Goal: Task Accomplishment & Management: Use online tool/utility

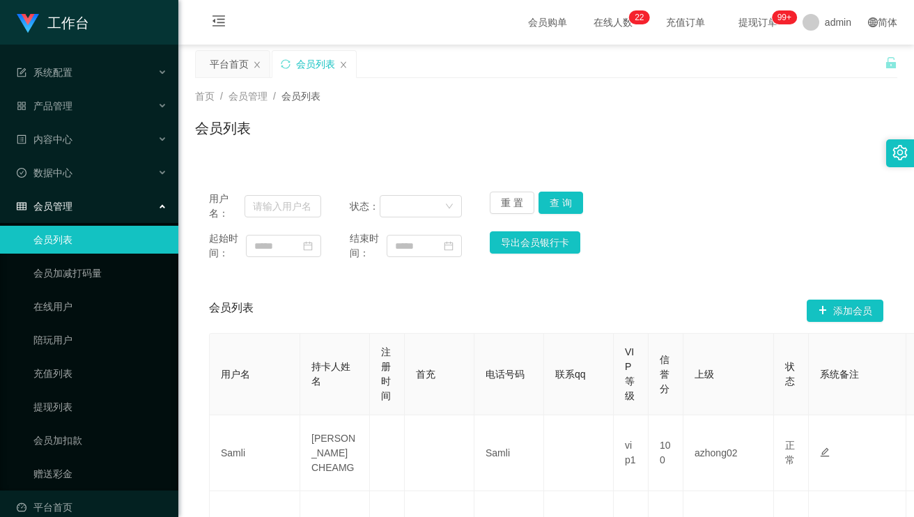
scroll to position [279, 0]
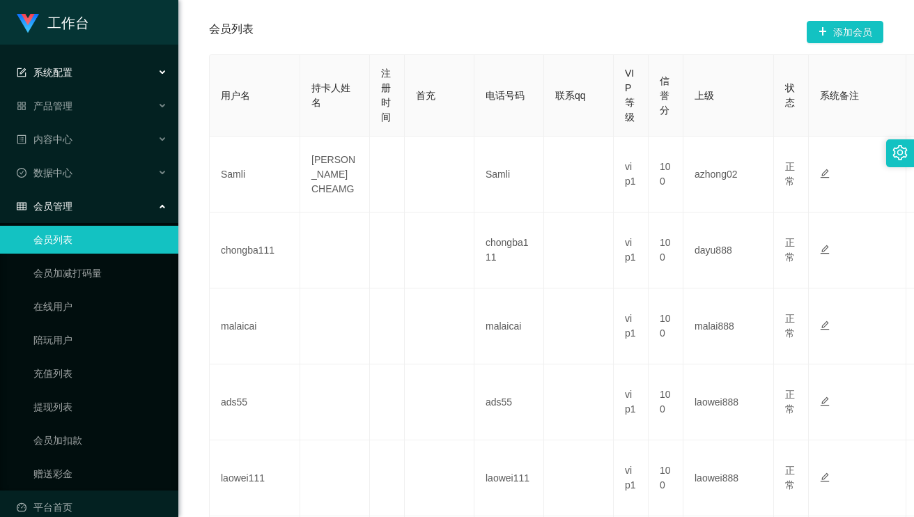
click at [78, 74] on div "系统配置" at bounding box center [89, 73] width 178 height 28
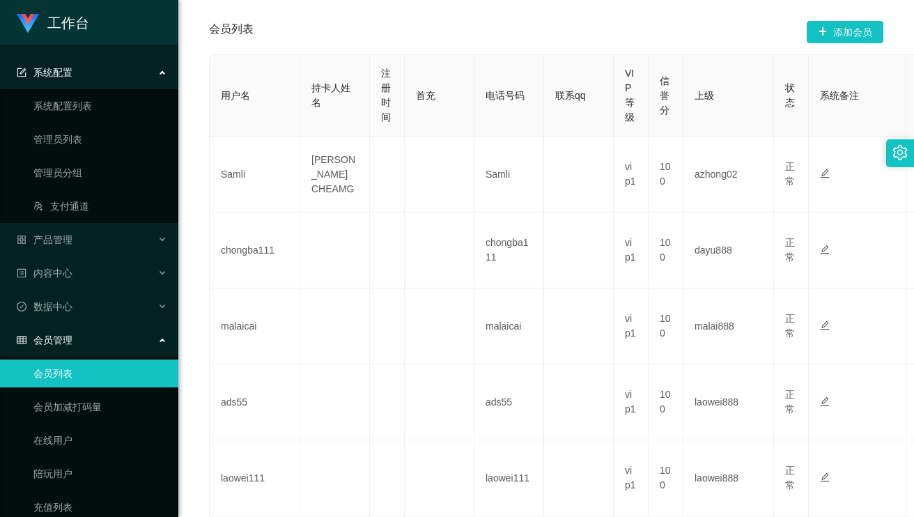
click at [90, 77] on div "系统配置" at bounding box center [89, 73] width 178 height 28
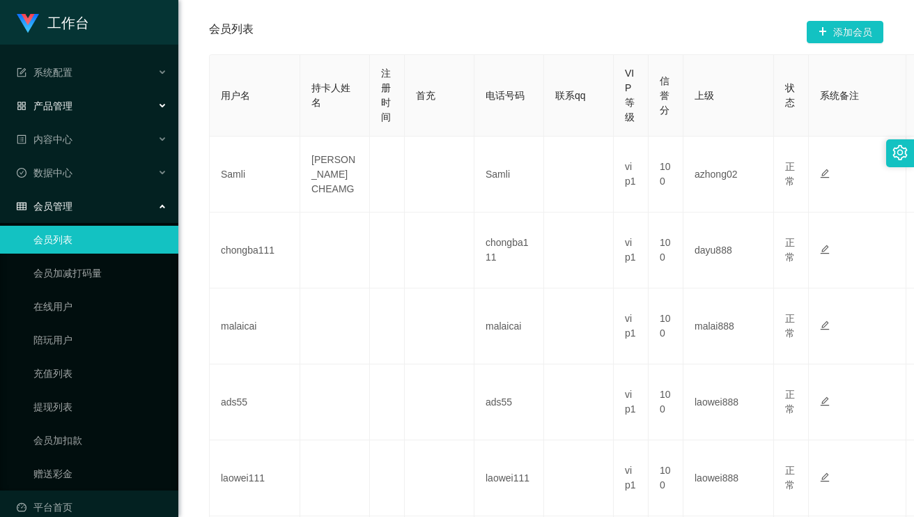
click at [86, 107] on div "产品管理" at bounding box center [89, 106] width 178 height 28
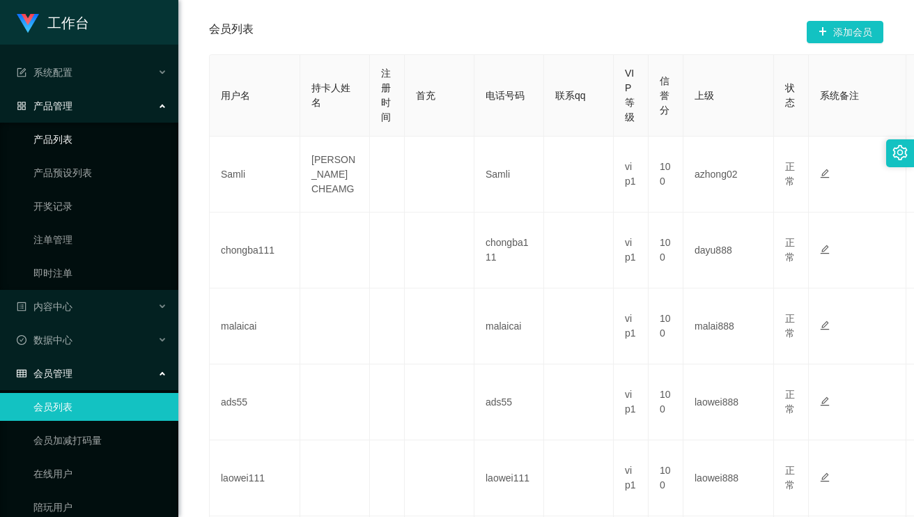
click at [95, 115] on div "产品管理" at bounding box center [89, 106] width 178 height 28
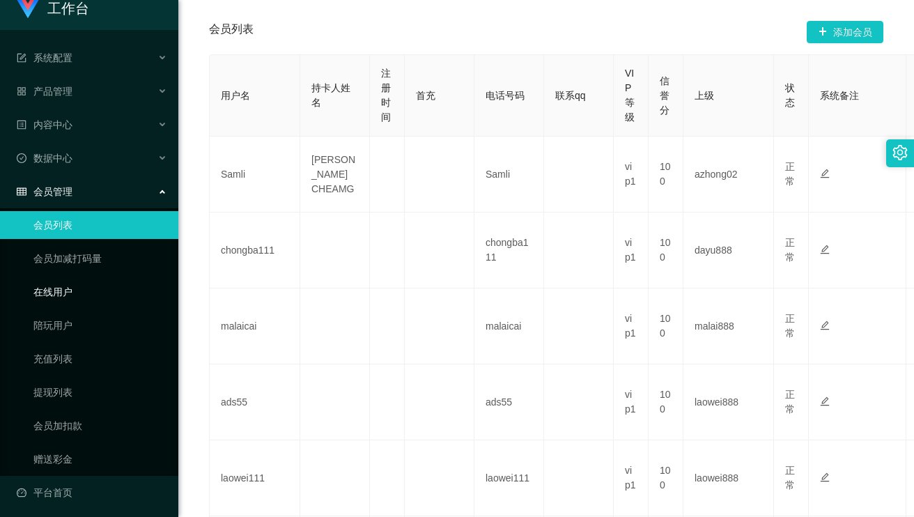
scroll to position [18, 0]
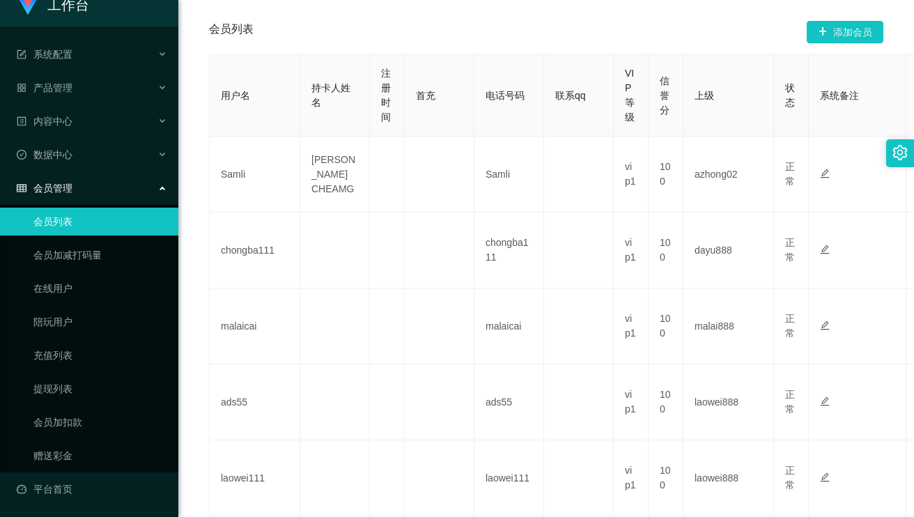
click at [79, 221] on link "会员列表" at bounding box center [100, 222] width 134 height 28
click at [90, 164] on div "数据中心" at bounding box center [89, 155] width 178 height 28
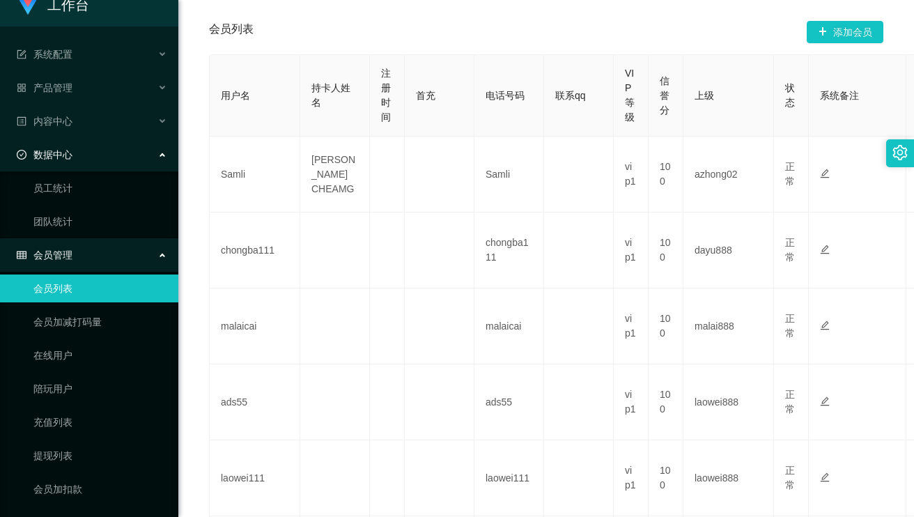
click at [95, 160] on div "数据中心" at bounding box center [89, 155] width 178 height 28
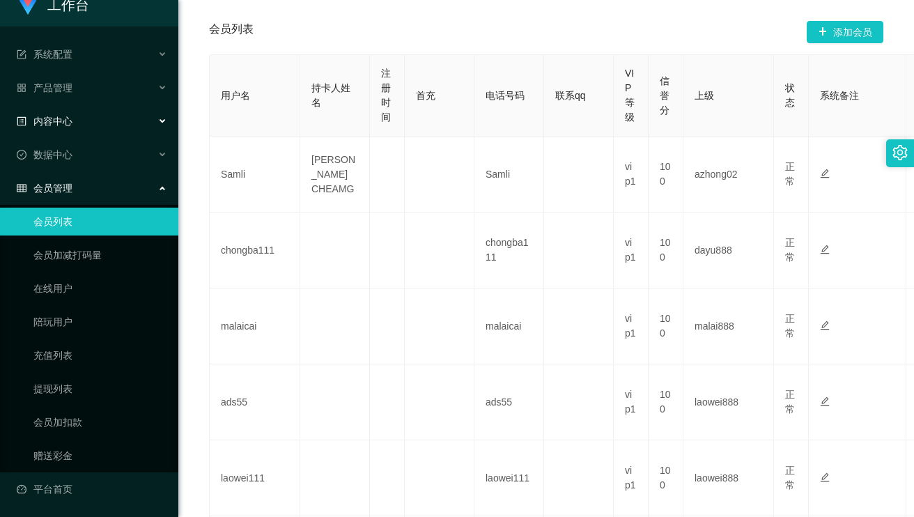
click at [93, 120] on div "内容中心" at bounding box center [89, 121] width 178 height 28
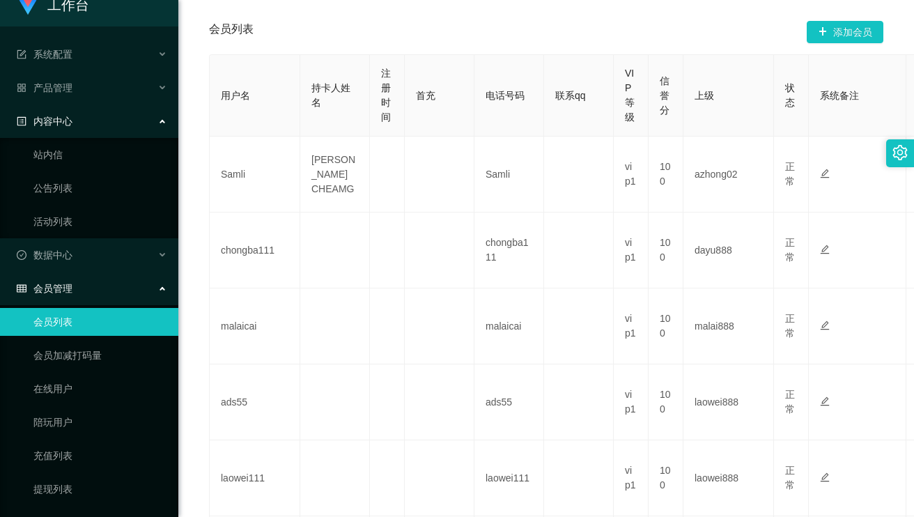
drag, startPoint x: 93, startPoint y: 120, endPoint x: 95, endPoint y: 132, distance: 12.8
click at [95, 121] on div "内容中心" at bounding box center [89, 121] width 178 height 28
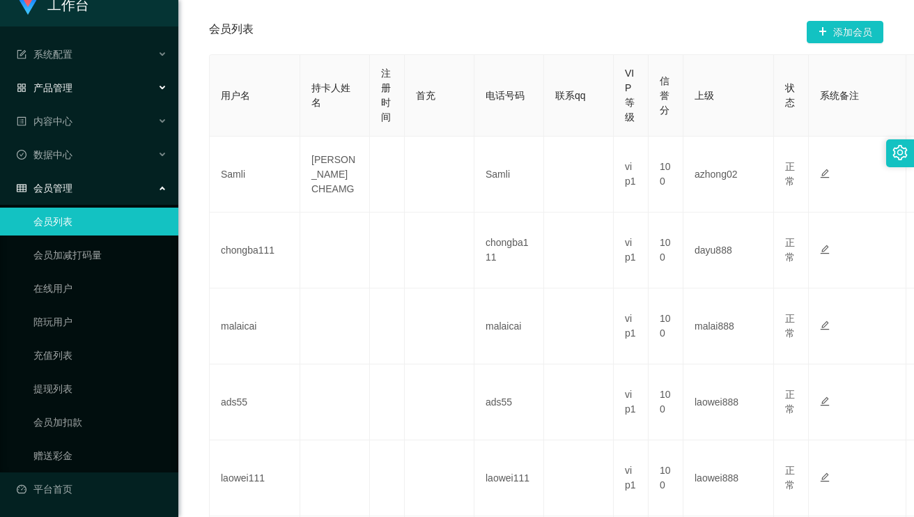
drag, startPoint x: 88, startPoint y: 95, endPoint x: 84, endPoint y: 120, distance: 24.9
click at [88, 96] on div "产品管理" at bounding box center [89, 88] width 178 height 28
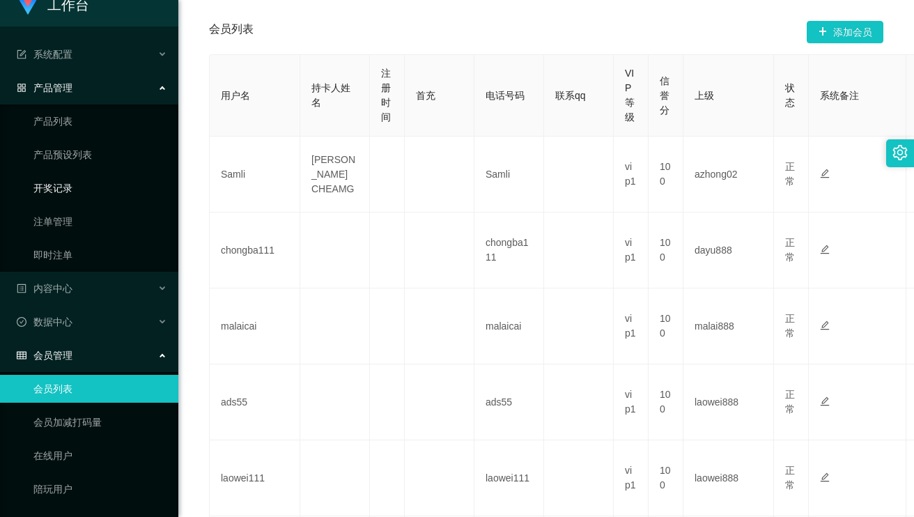
click at [59, 191] on link "开奖记录" at bounding box center [100, 188] width 134 height 28
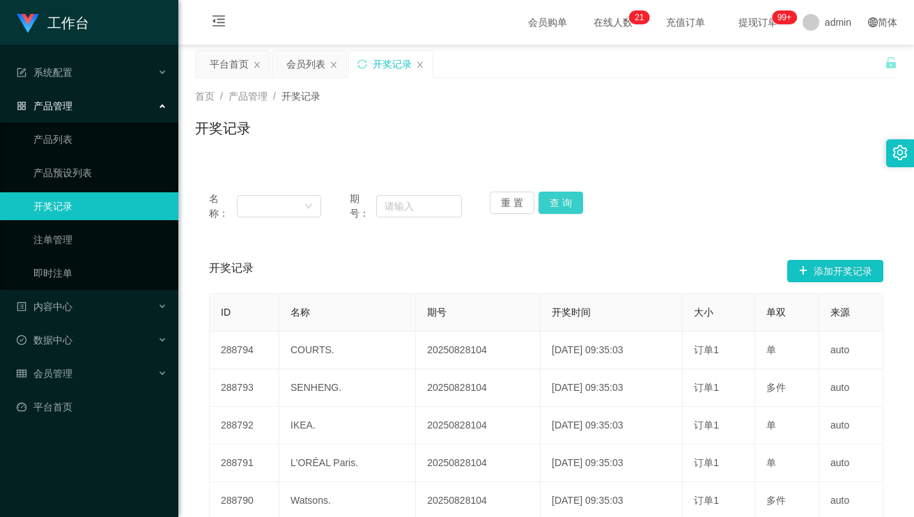
click at [559, 212] on button "查 询" at bounding box center [561, 203] width 45 height 22
click at [561, 210] on button "查 询" at bounding box center [561, 203] width 45 height 22
click at [561, 210] on div "重 置 查 询" at bounding box center [546, 206] width 112 height 29
click at [561, 210] on button "查 询" at bounding box center [561, 203] width 45 height 22
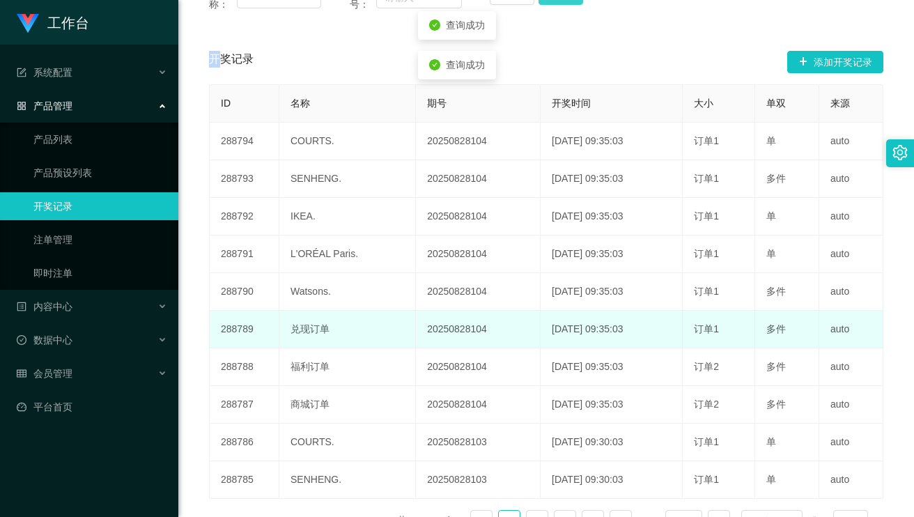
scroll to position [300, 0]
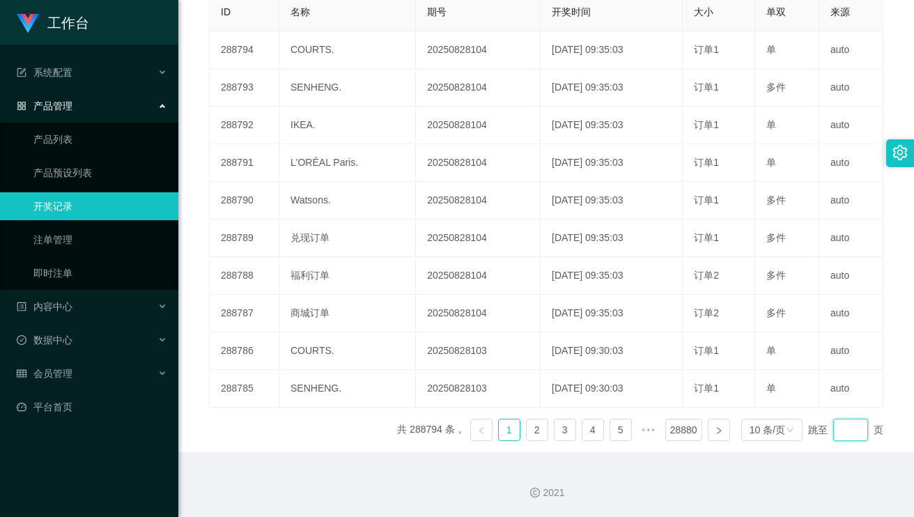
click at [833, 433] on input "text" at bounding box center [850, 430] width 35 height 22
click at [621, 434] on link "5" at bounding box center [620, 429] width 21 height 21
click at [449, 435] on link "1" at bounding box center [453, 429] width 21 height 21
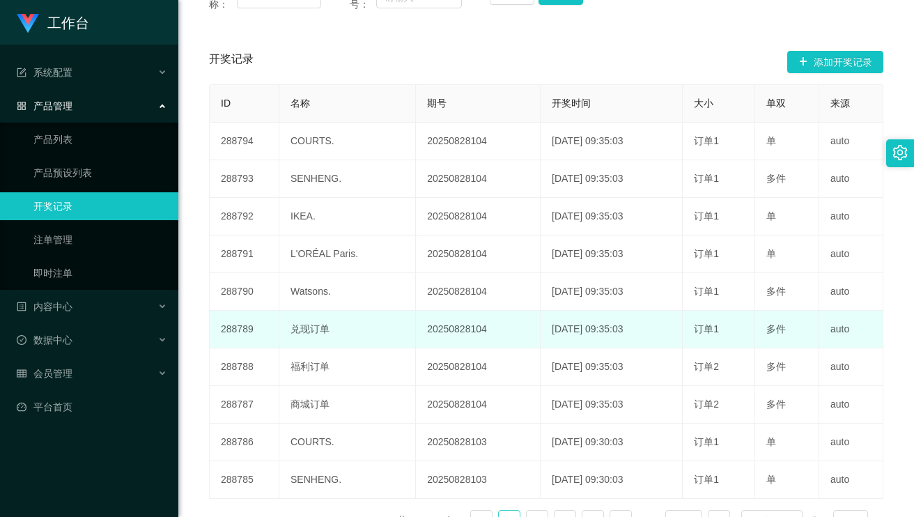
scroll to position [0, 0]
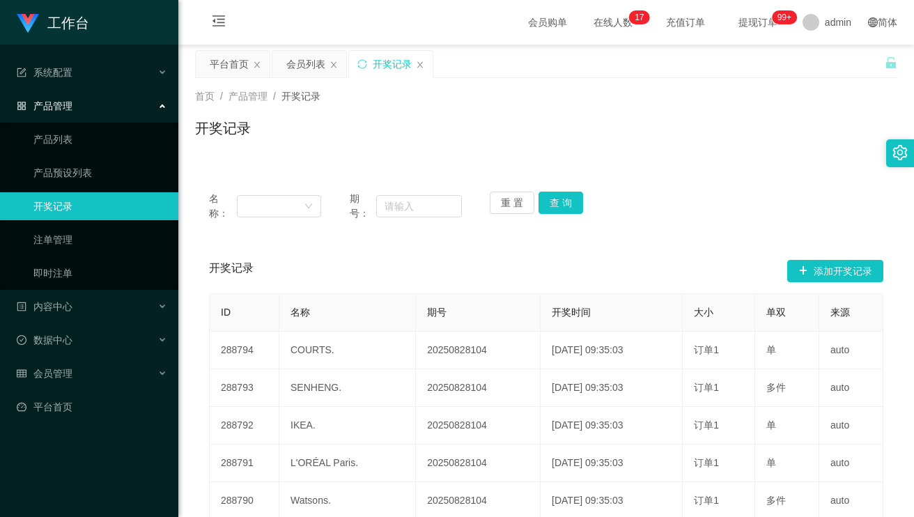
click at [577, 258] on div "开奖记录 添加开奖记录" at bounding box center [546, 271] width 674 height 45
click at [553, 206] on button "查 询" at bounding box center [561, 203] width 45 height 22
click at [502, 205] on button "重 置" at bounding box center [512, 203] width 45 height 22
click at [590, 244] on div "名称： 期号： 重 置 查 询 开奖记录 添加开奖记录 ID 名称 期号 开奖时间 大小 单双 来源 288794 COURTS. 20250828104 […" at bounding box center [546, 465] width 702 height 575
